Goal: Check status: Check status

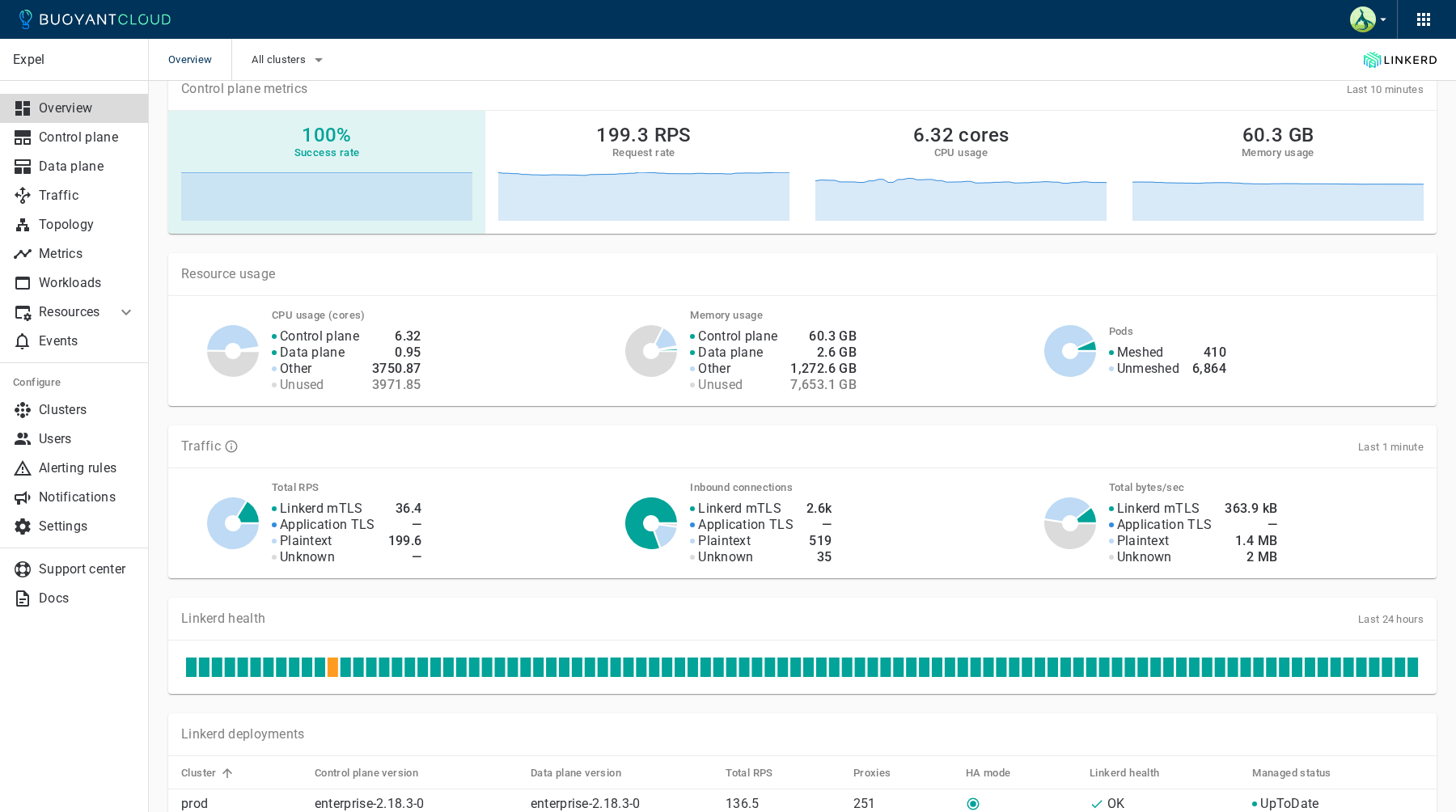
scroll to position [241, 0]
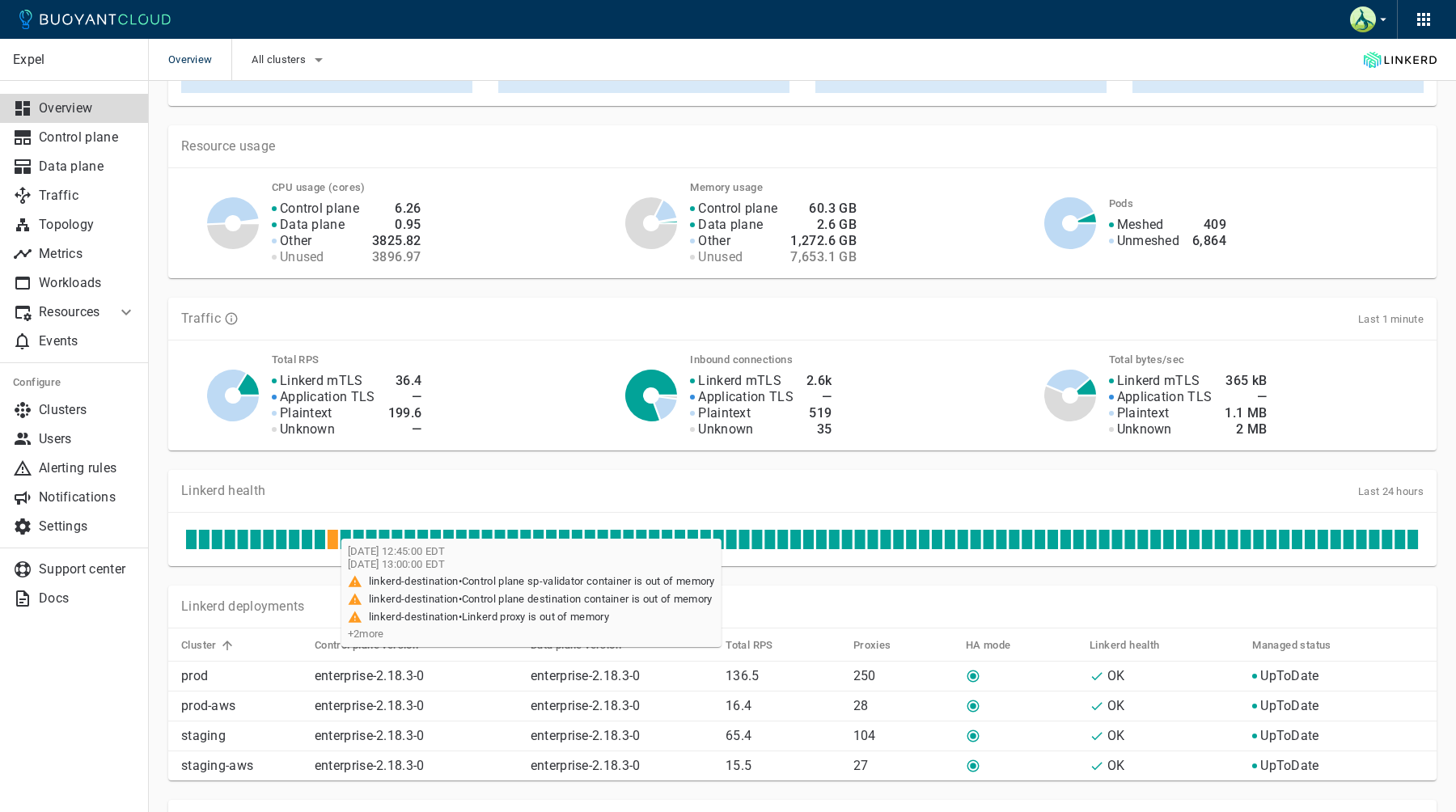
click at [333, 545] on icon at bounding box center [333, 539] width 11 height 19
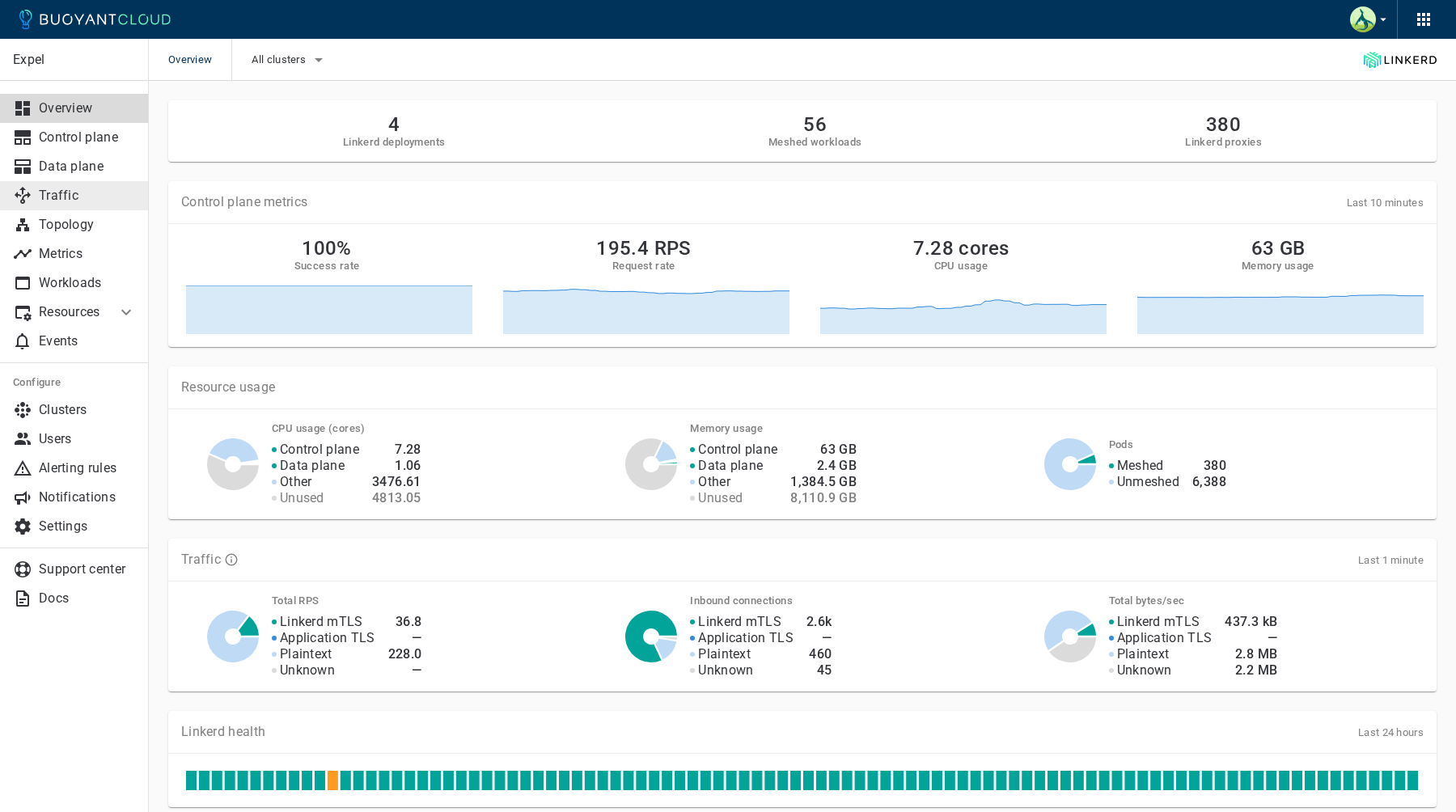
click at [73, 190] on p "Traffic" at bounding box center [87, 196] width 97 height 16
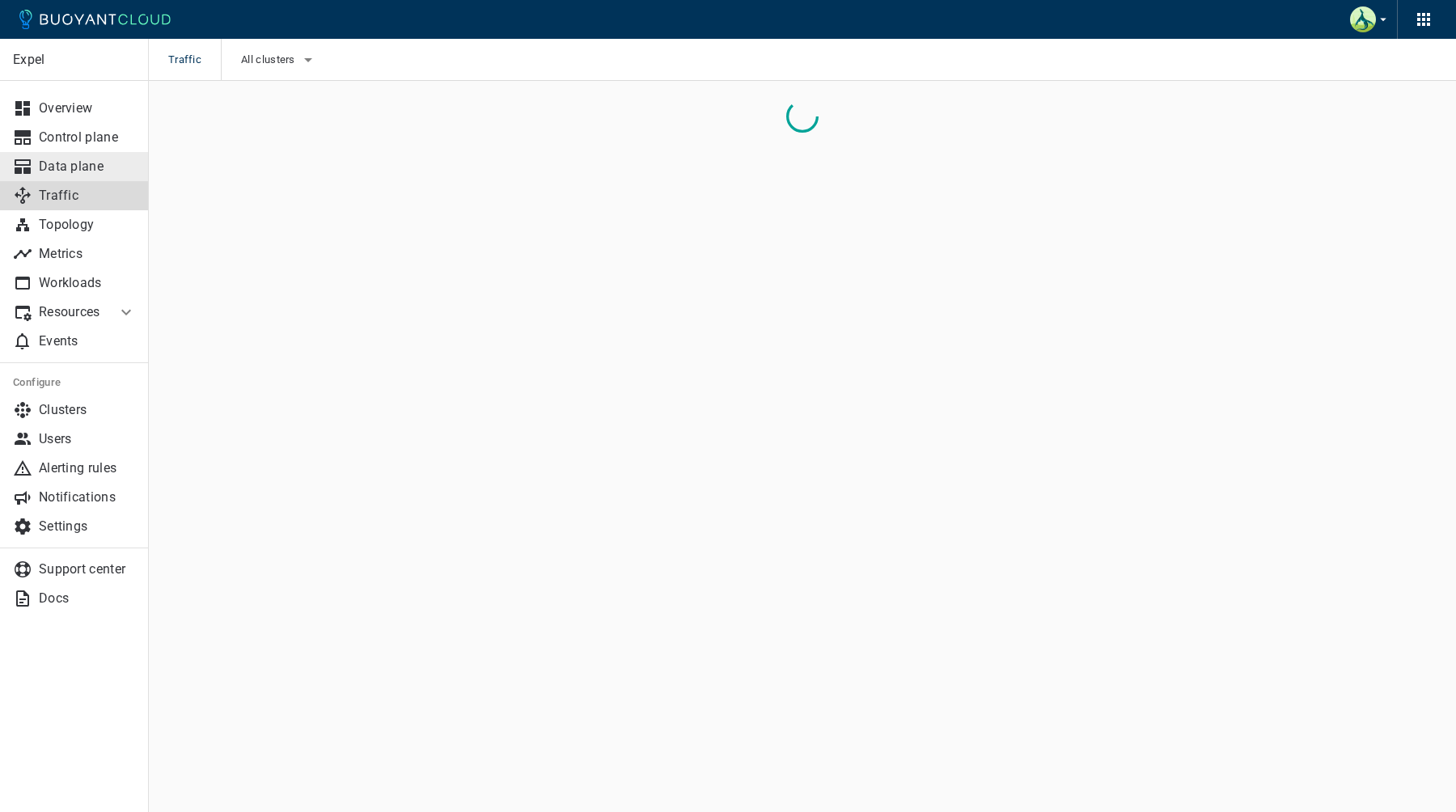
click at [103, 159] on p "Data plane" at bounding box center [87, 166] width 97 height 16
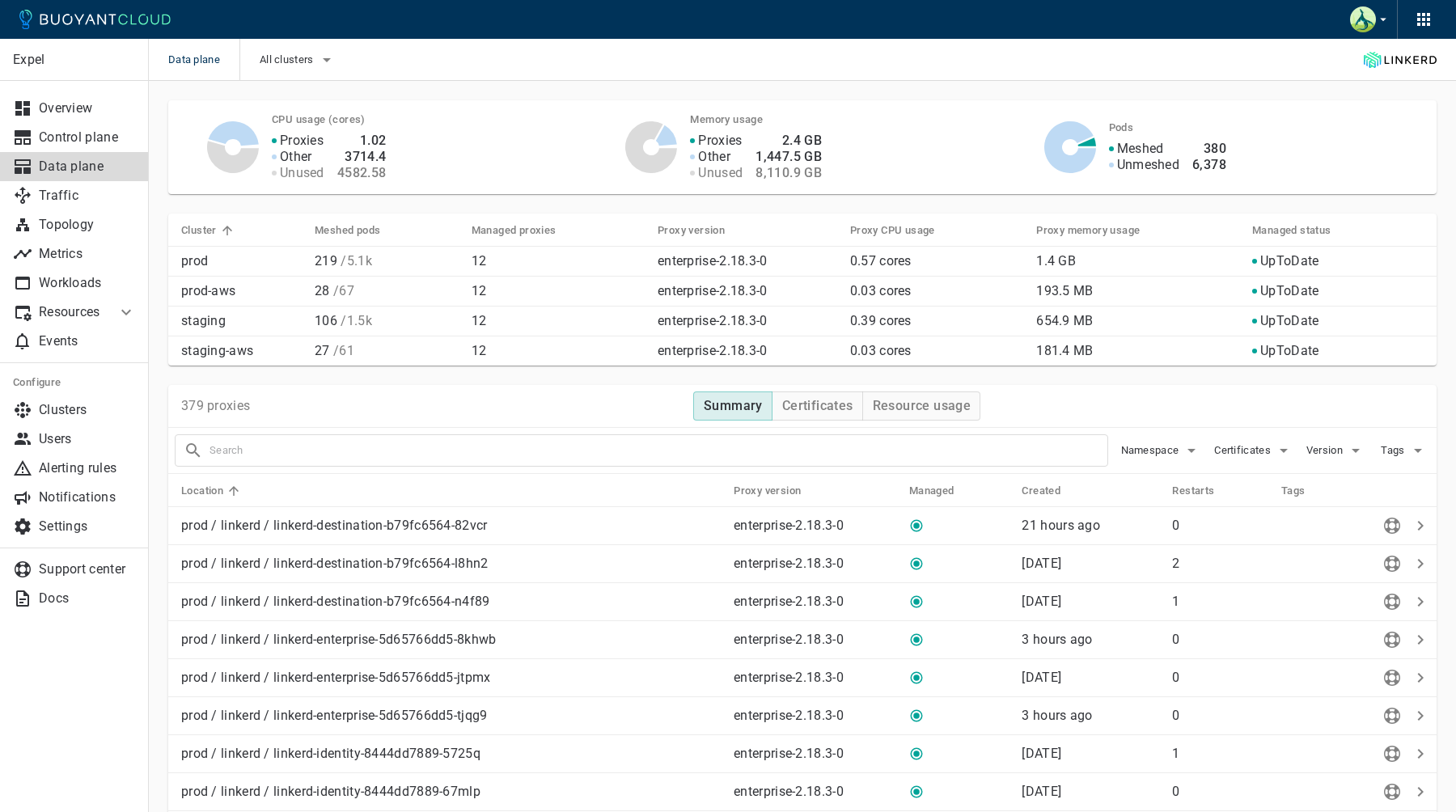
click at [315, 73] on div "All clusters" at bounding box center [288, 60] width 97 height 42
click at [314, 70] on button "All clusters" at bounding box center [298, 59] width 77 height 24
click at [307, 136] on span "staging" at bounding box center [320, 141] width 44 height 16
click at [291, 136] on input "staging" at bounding box center [281, 141] width 19 height 19
checkbox input "true"
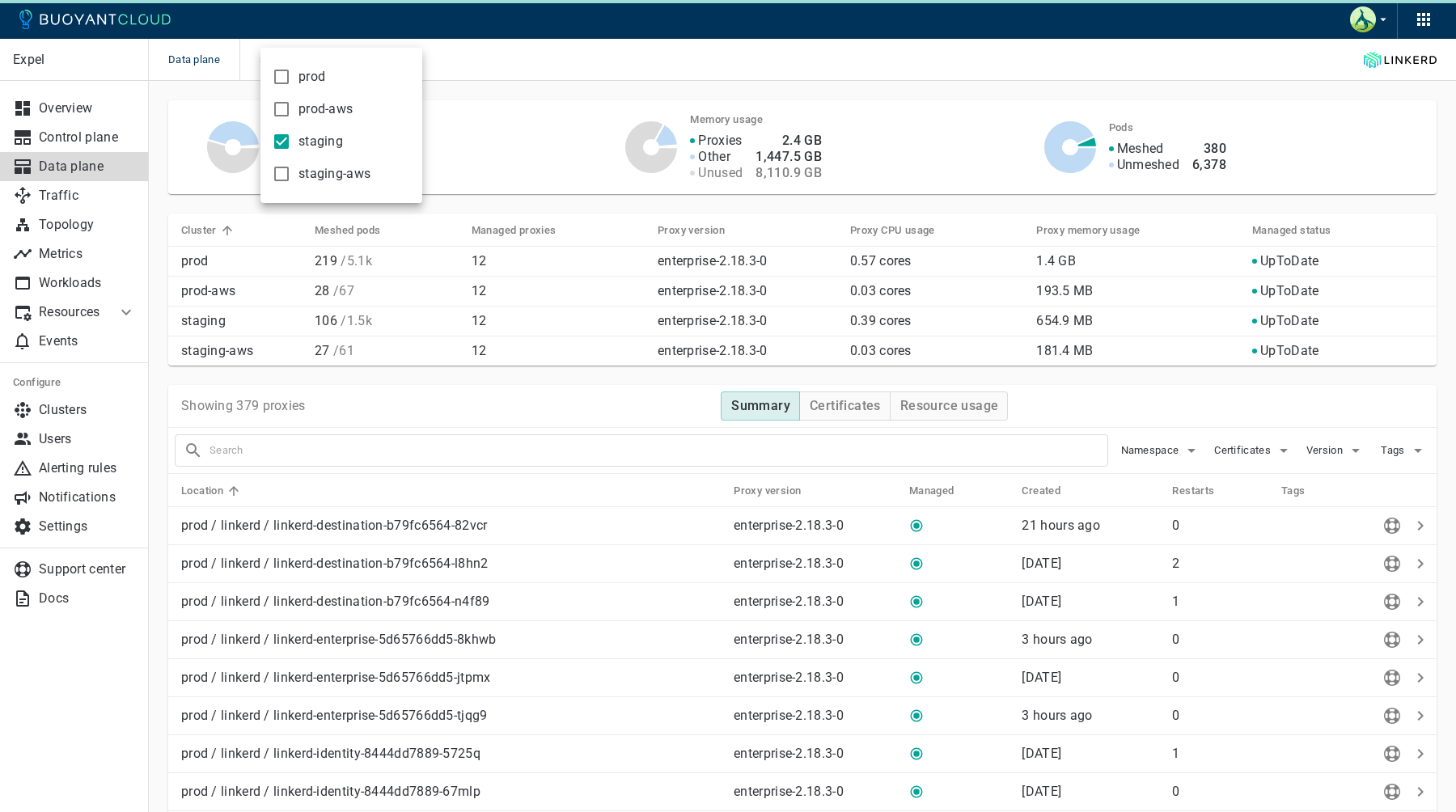
click at [307, 168] on span "staging-aws" at bounding box center [334, 173] width 72 height 16
click at [291, 168] on input "staging-aws" at bounding box center [281, 173] width 19 height 19
checkbox input "true"
click at [535, 72] on div at bounding box center [728, 406] width 1456 height 812
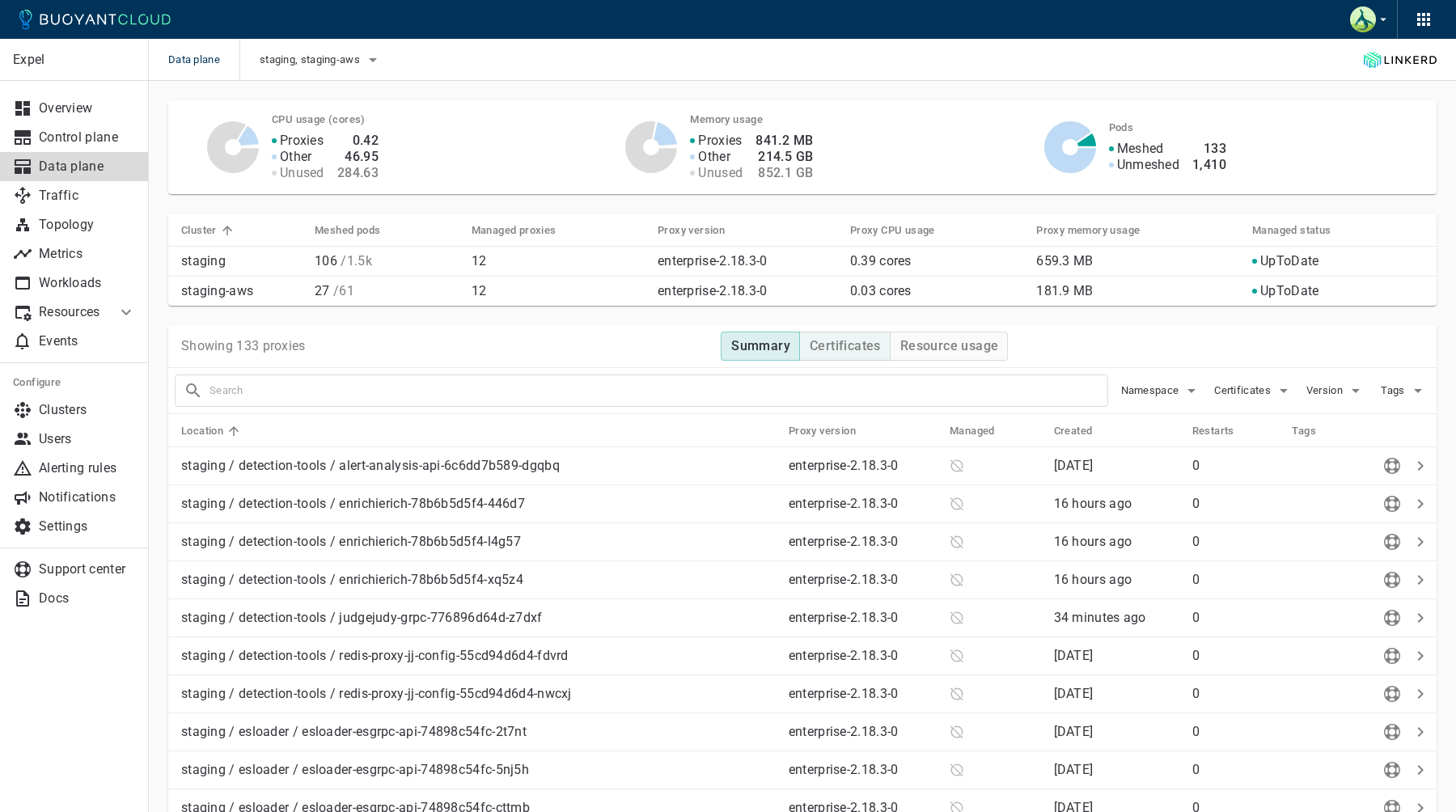
click at [837, 343] on h4 "Certificates" at bounding box center [845, 345] width 72 height 16
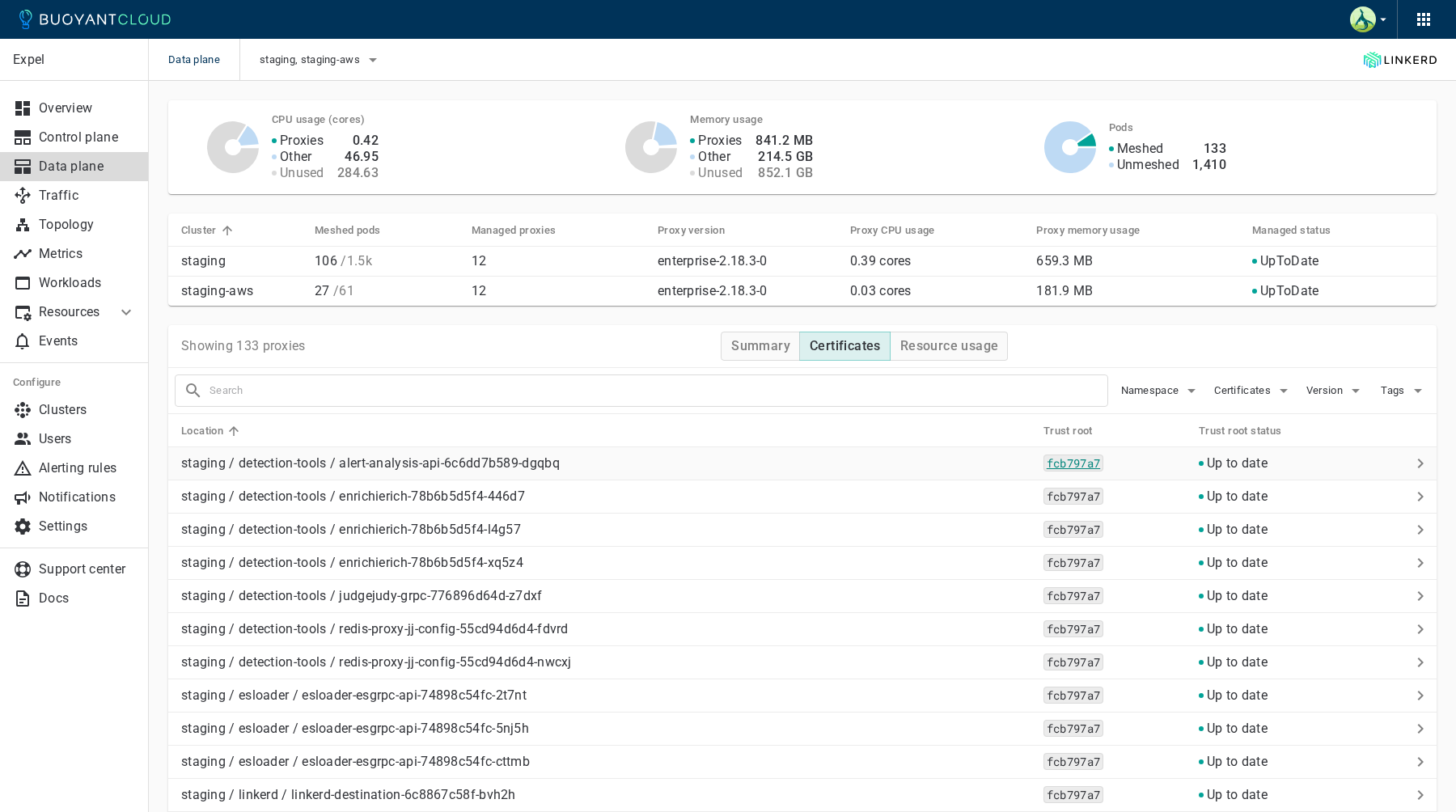
click at [1066, 468] on code "fcb797a7" at bounding box center [1073, 463] width 60 height 17
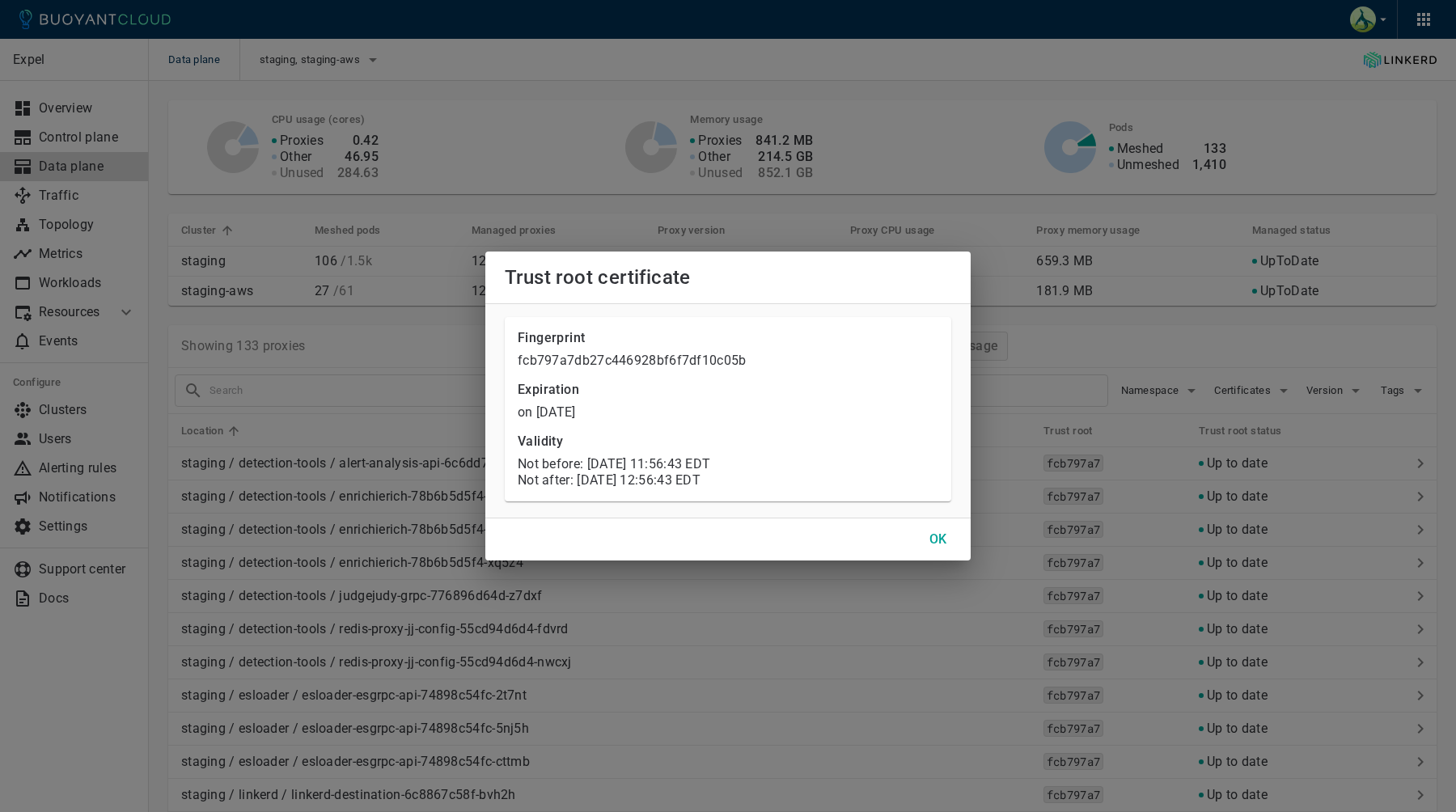
click at [665, 599] on div "Trust root certificate Fingerprint fcb797a7db27c446928bf6f7df10c05b Expiration …" at bounding box center [728, 406] width 1456 height 812
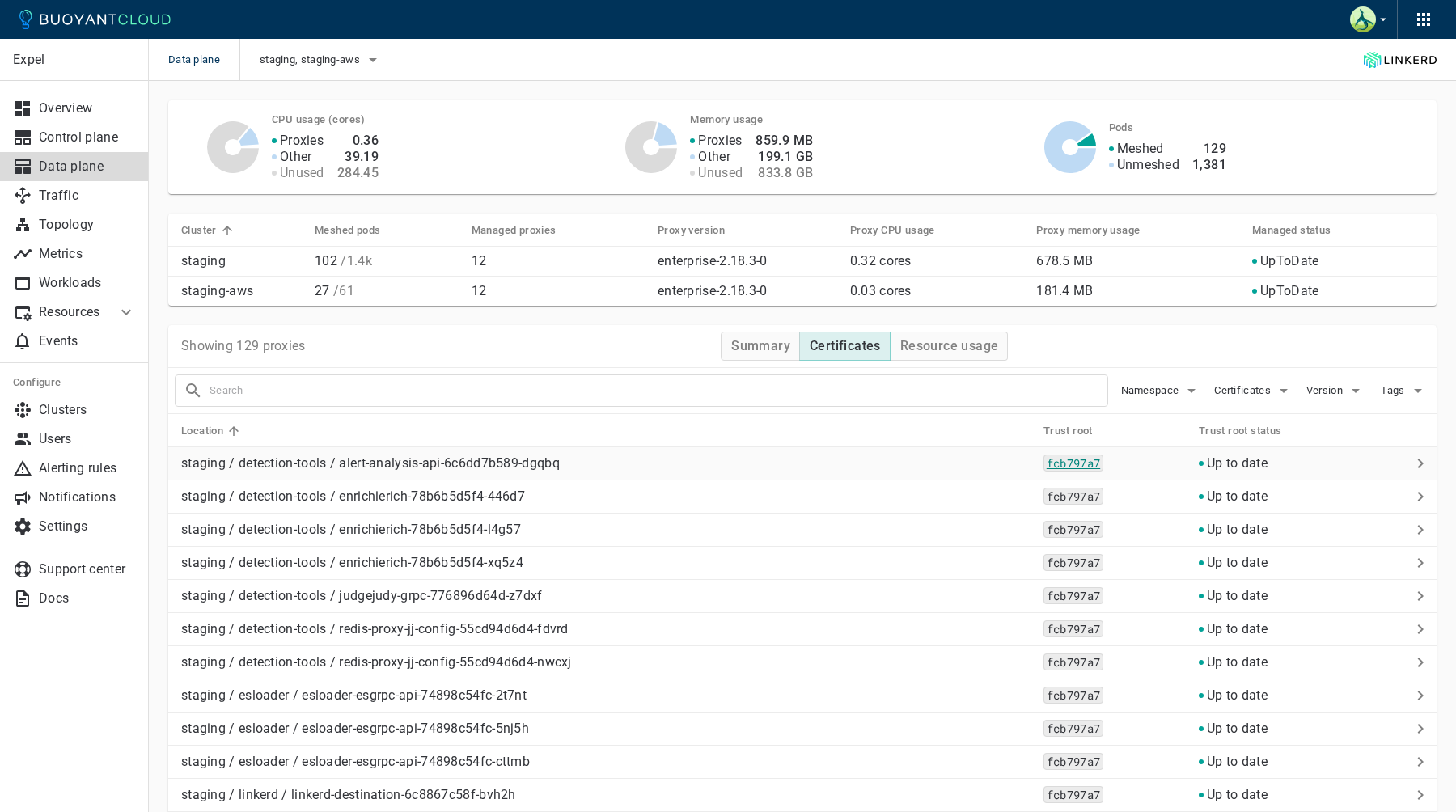
click at [1097, 459] on code "fcb797a7" at bounding box center [1073, 463] width 60 height 17
